Goal: Task Accomplishment & Management: Manage account settings

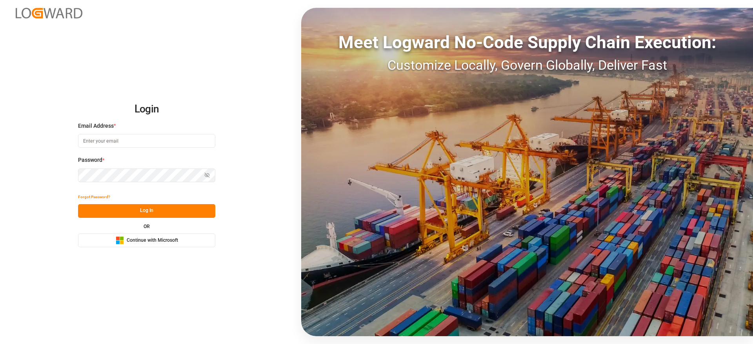
click at [168, 237] on span "Continue with Microsoft" at bounding box center [152, 240] width 51 height 7
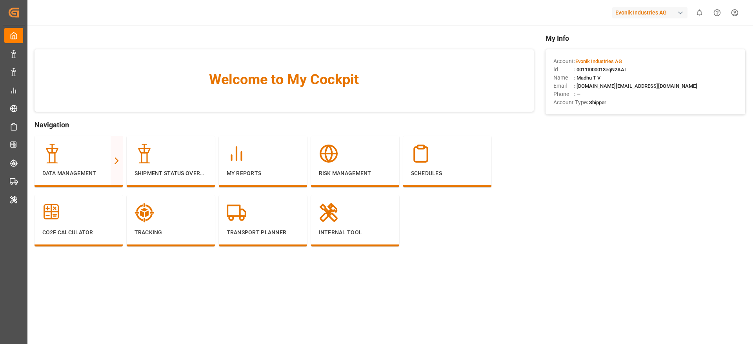
click at [645, 12] on div "Evonik Industries AG" at bounding box center [649, 12] width 75 height 11
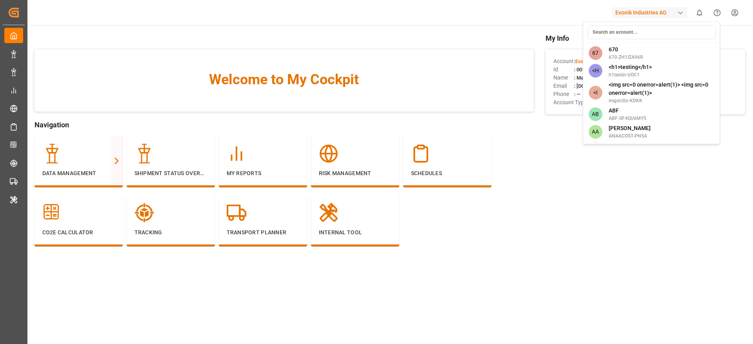
click at [641, 30] on input at bounding box center [652, 33] width 128 height 14
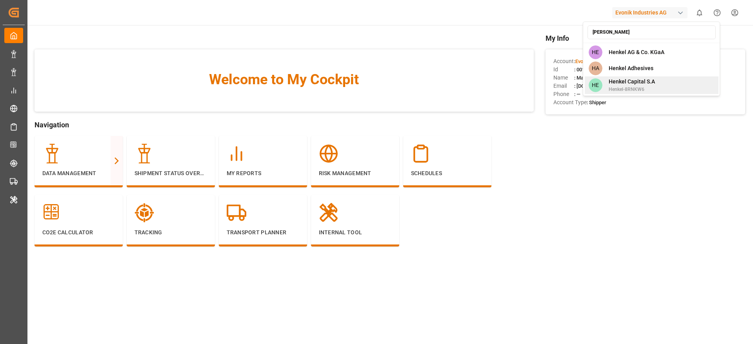
type input "[PERSON_NAME]"
click at [653, 83] on span "Henkel Capital S.A" at bounding box center [632, 82] width 46 height 8
